Goal: Transaction & Acquisition: Purchase product/service

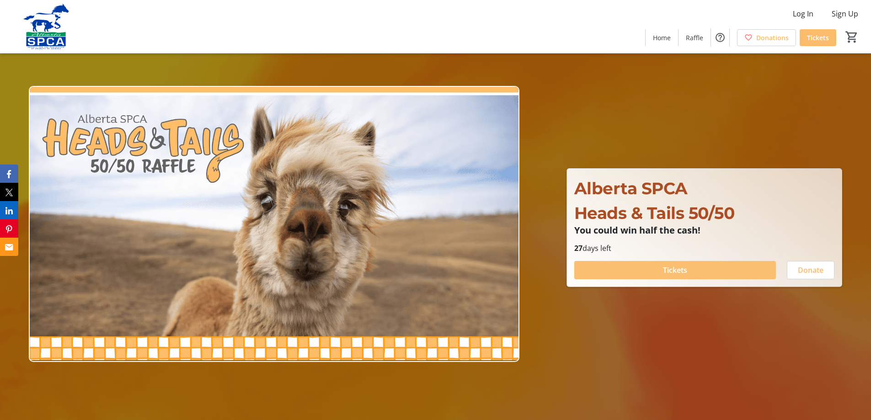
click at [672, 271] on span "Tickets" at bounding box center [675, 270] width 24 height 11
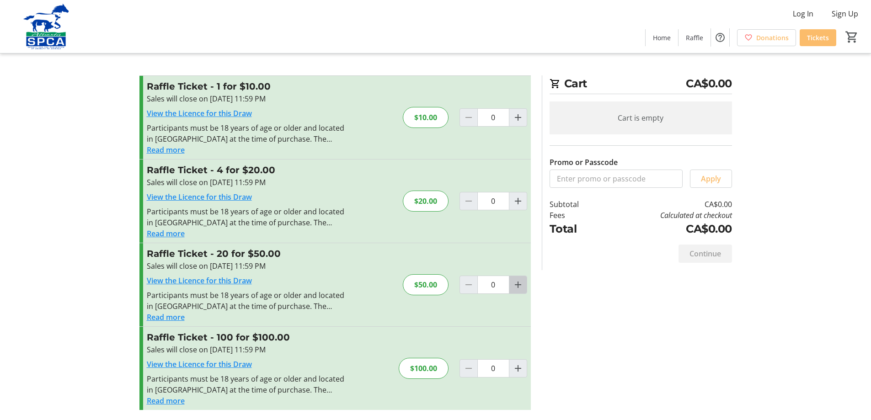
click at [517, 288] on mat-icon "Increment by one" at bounding box center [517, 284] width 11 height 11
type input "1"
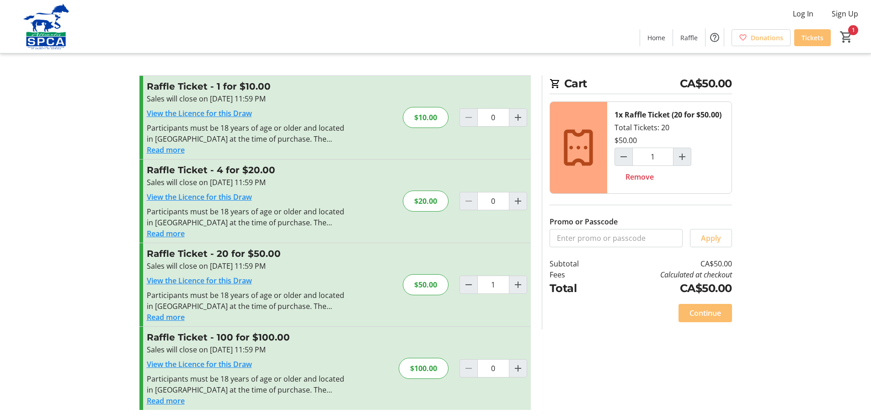
scroll to position [1, 0]
click at [706, 314] on span "Continue" at bounding box center [705, 312] width 32 height 11
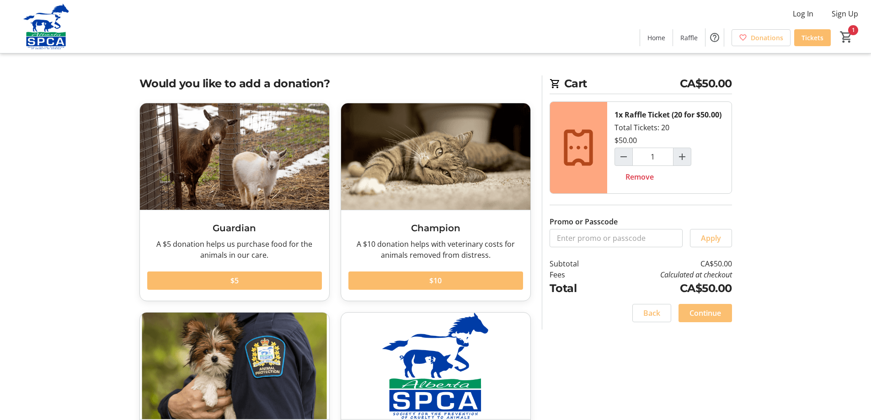
click at [704, 312] on span "Continue" at bounding box center [705, 313] width 32 height 11
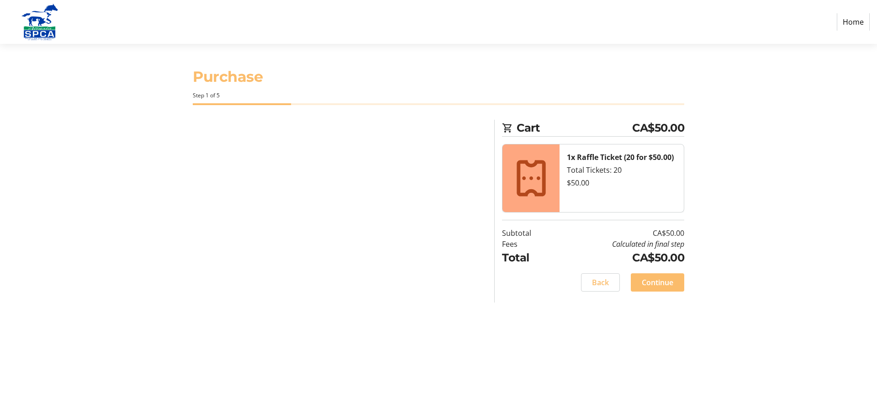
select select "CA"
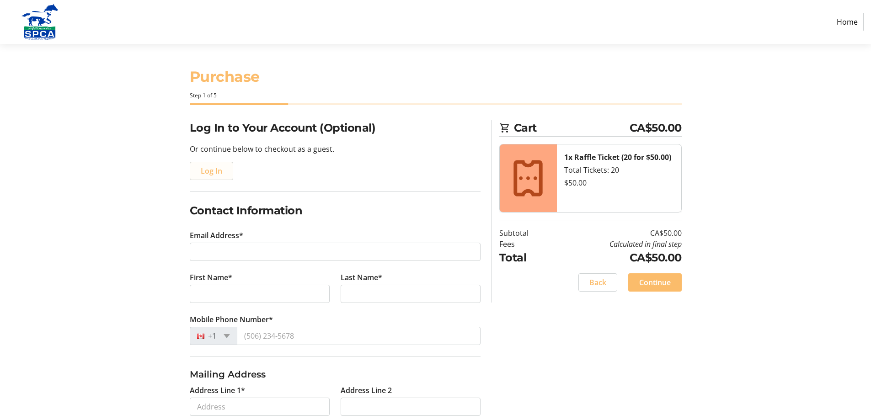
click at [210, 173] on span "Log In" at bounding box center [211, 170] width 21 height 11
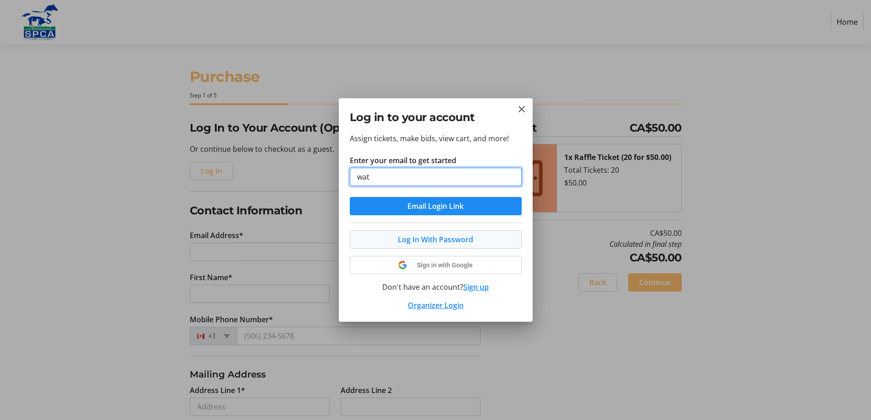
type input "watsedws@shaw.ca"
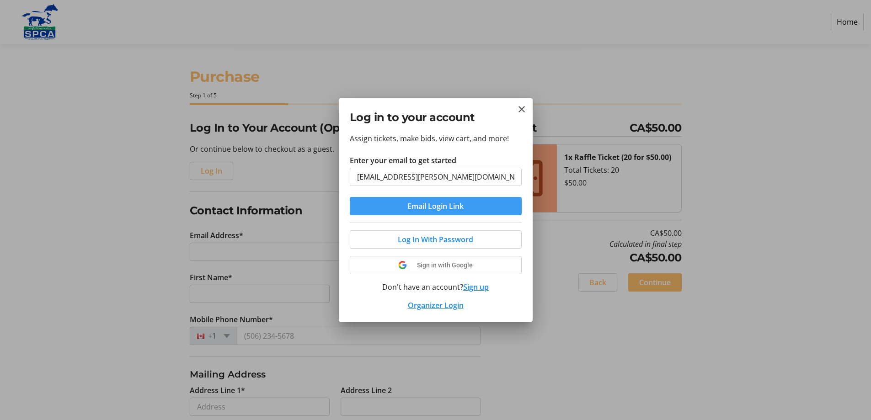
click at [436, 204] on span "Email Login Link" at bounding box center [435, 206] width 56 height 11
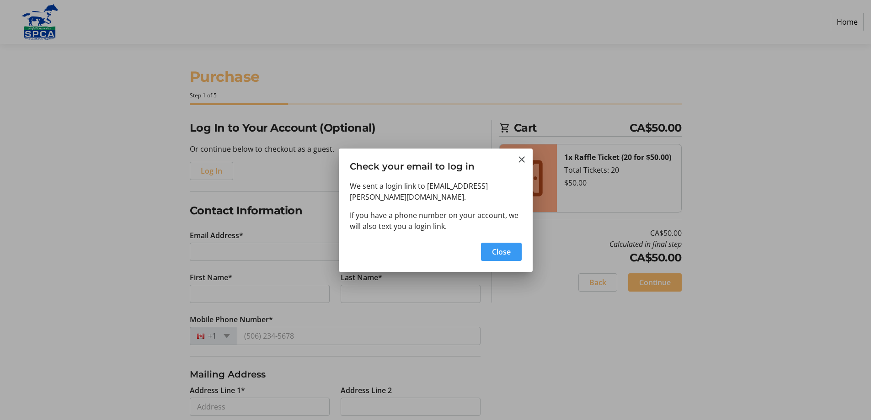
click at [501, 246] on span "Close" at bounding box center [501, 251] width 19 height 11
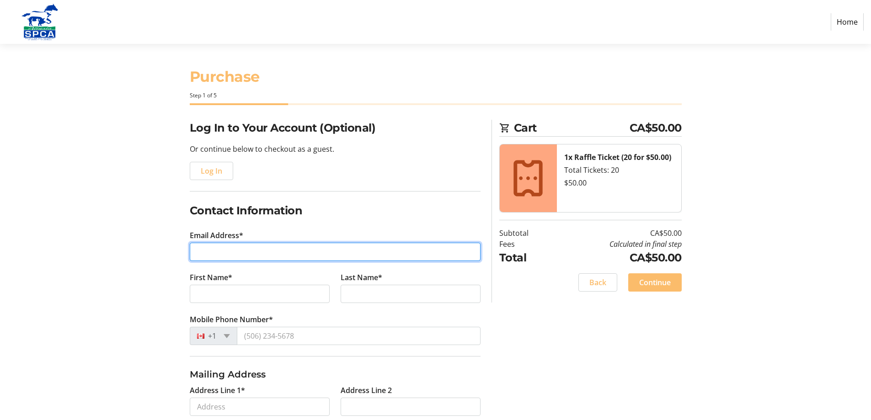
click at [210, 251] on input "Email Address*" at bounding box center [335, 252] width 291 height 18
type input "watsedws@shaw.ca"
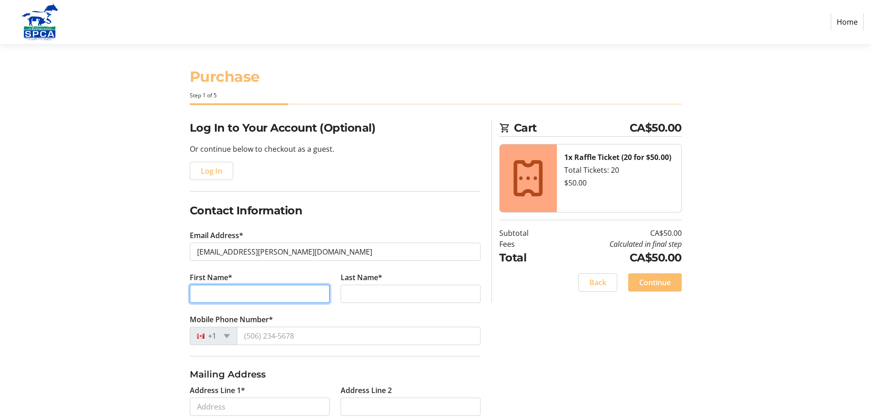
type input "Marilyn"
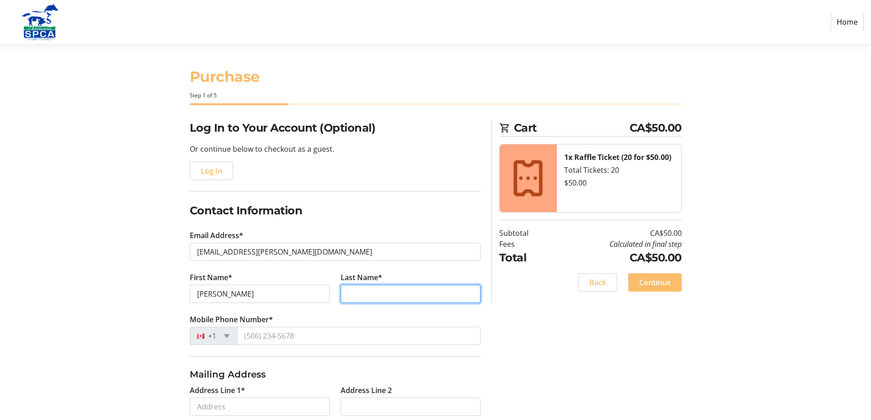
type input "Edwards"
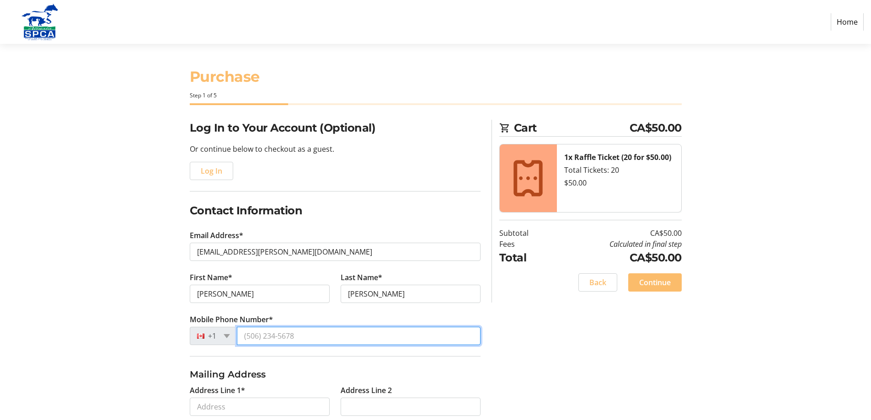
type input "(403) 527-2298"
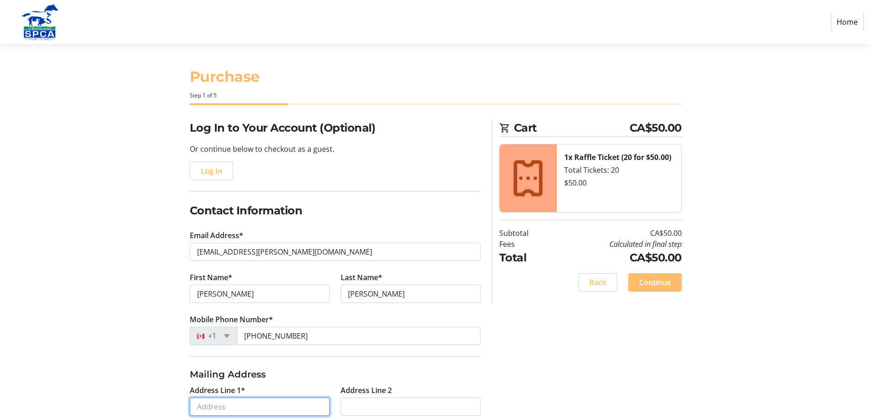
type input "357 12 St NE"
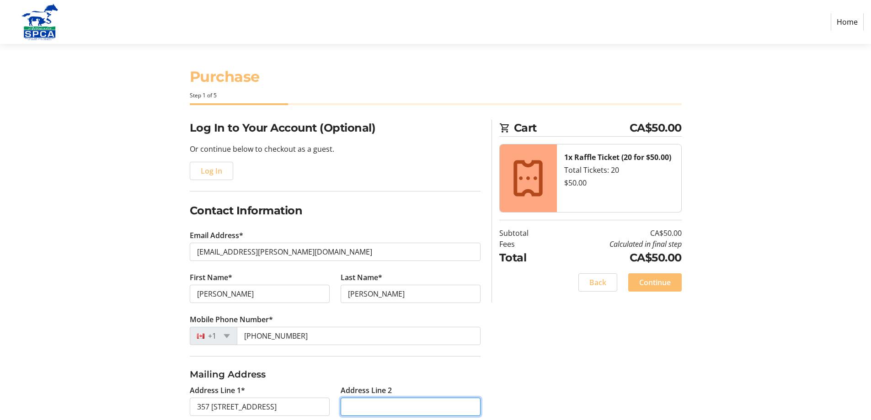
type input "false"
type input "Medicine Hat"
select select "AB"
type input "T1A5T8"
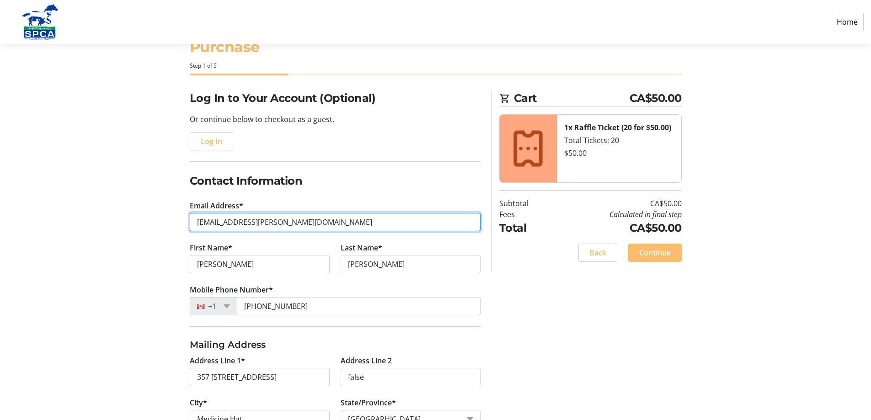
scroll to position [46, 0]
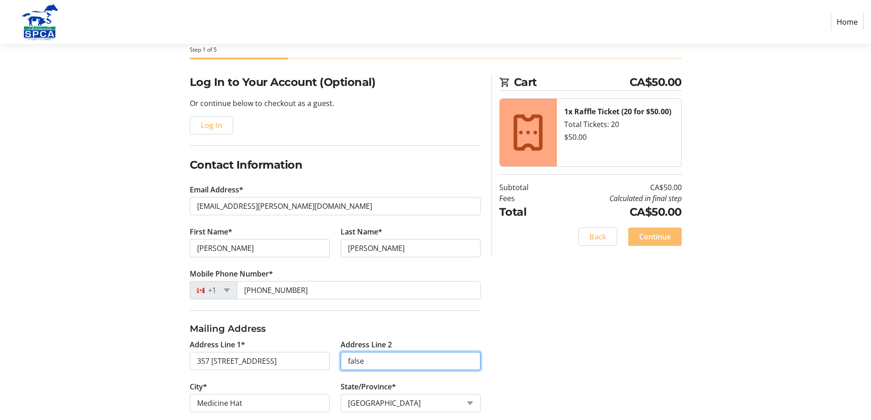
drag, startPoint x: 367, startPoint y: 359, endPoint x: 346, endPoint y: 364, distance: 22.1
click at [346, 364] on input "false" at bounding box center [410, 361] width 140 height 18
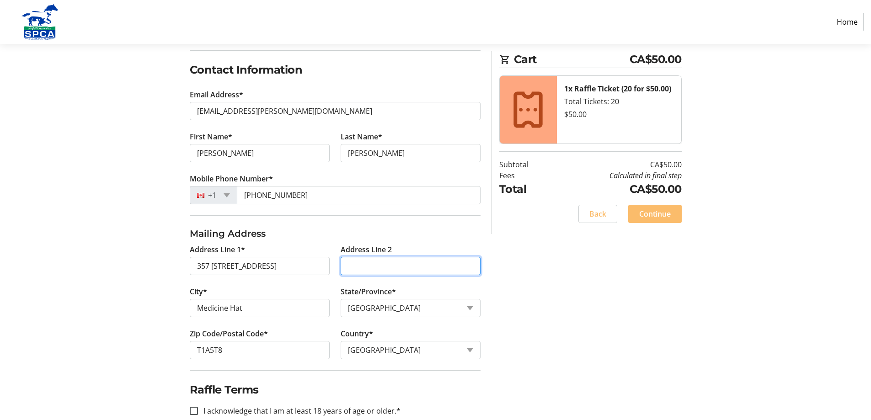
scroll to position [159, 0]
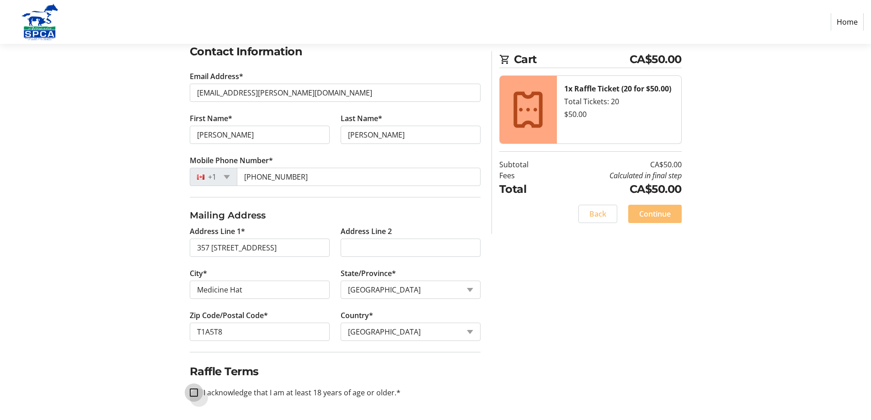
click at [194, 393] on input "I acknowledge that I am at least 18 years of age or older.*" at bounding box center [194, 392] width 8 height 8
checkbox input "true"
click at [656, 212] on span "Continue" at bounding box center [655, 213] width 32 height 11
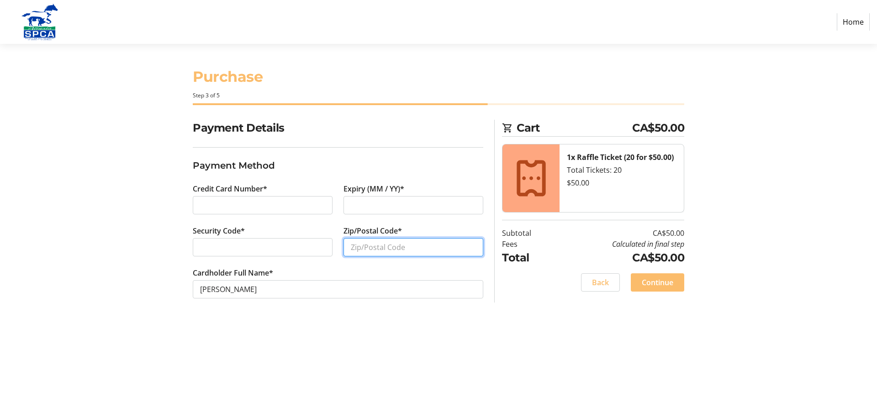
click at [351, 243] on input "Zip/Postal Code*" at bounding box center [414, 247] width 140 height 18
type input "T1A5T8"
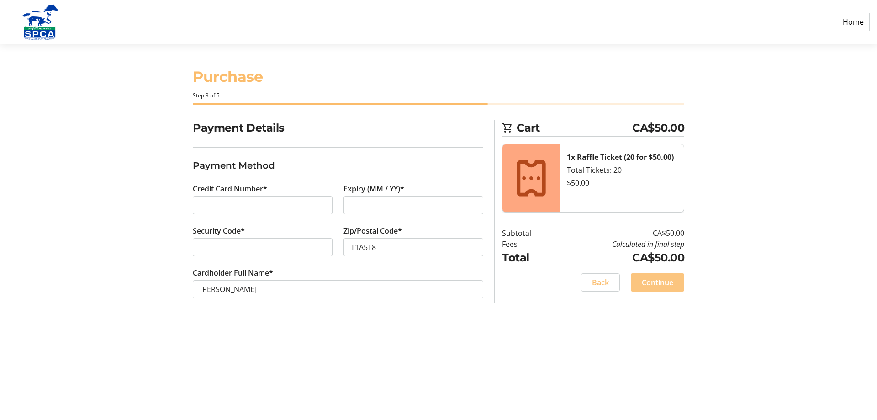
click at [657, 284] on span "Continue" at bounding box center [658, 282] width 32 height 11
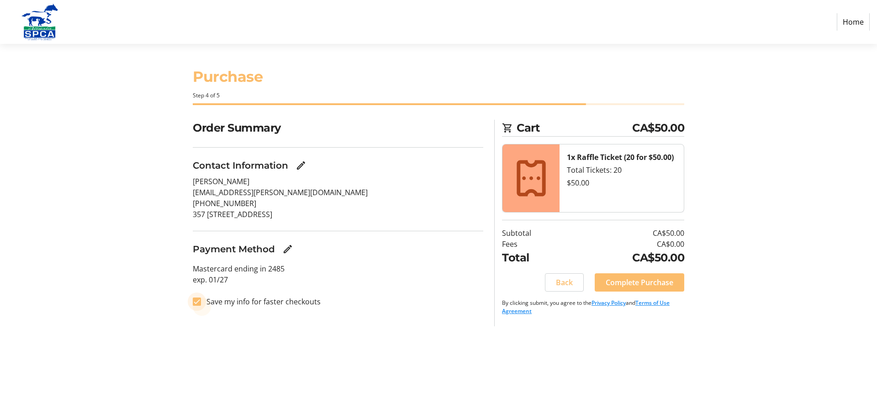
click at [199, 304] on input "Save my info for faster checkouts" at bounding box center [197, 302] width 8 height 8
checkbox input "false"
click at [645, 286] on span "Complete Purchase" at bounding box center [640, 282] width 68 height 11
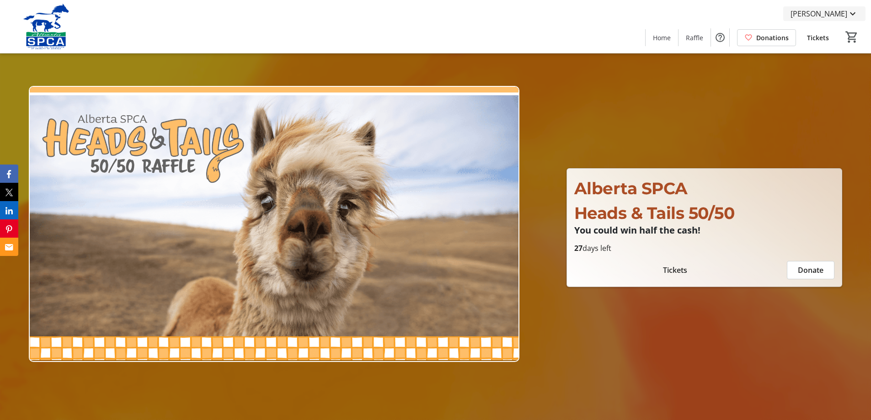
click at [854, 17] on mat-icon at bounding box center [852, 13] width 11 height 11
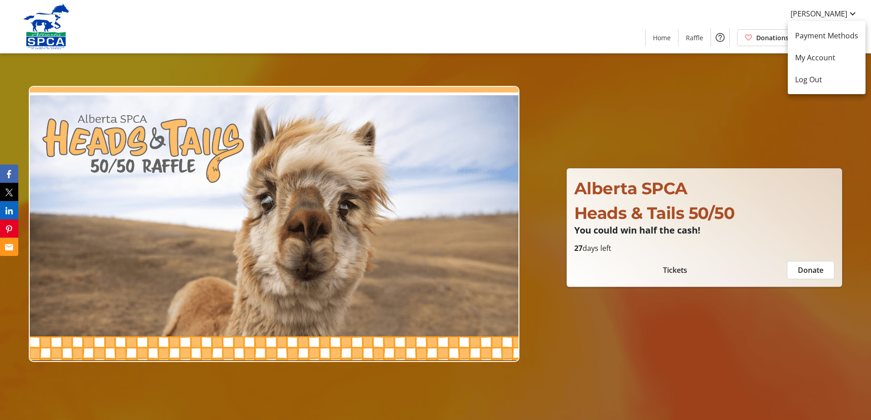
click at [673, 120] on div at bounding box center [435, 210] width 871 height 420
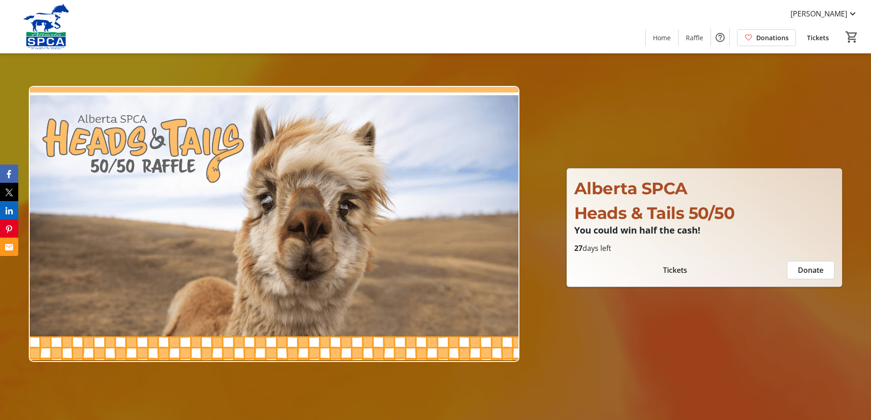
click at [769, 39] on span "Donations" at bounding box center [772, 38] width 32 height 10
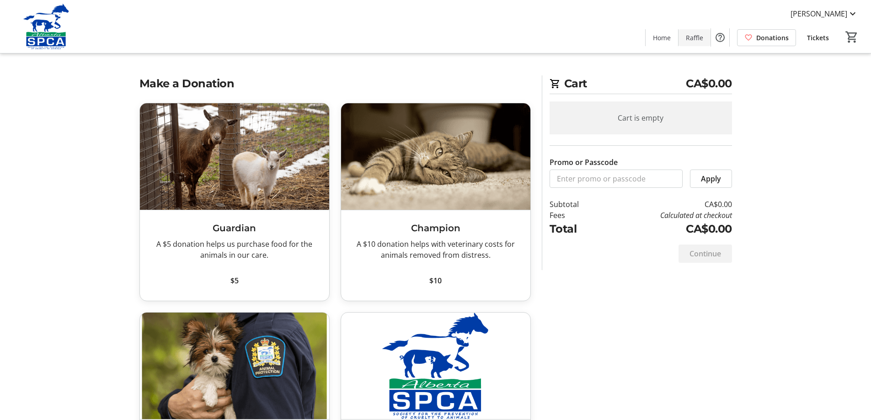
click at [693, 39] on span "Raffle" at bounding box center [694, 38] width 17 height 10
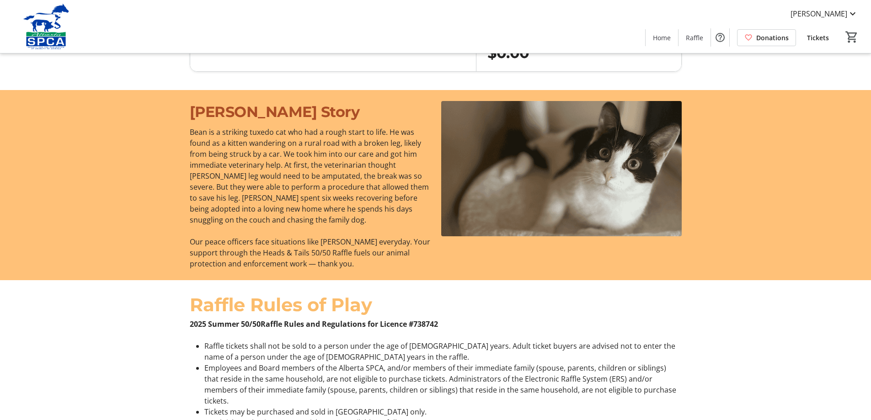
scroll to position [274, 0]
